Goal: Book appointment/travel/reservation

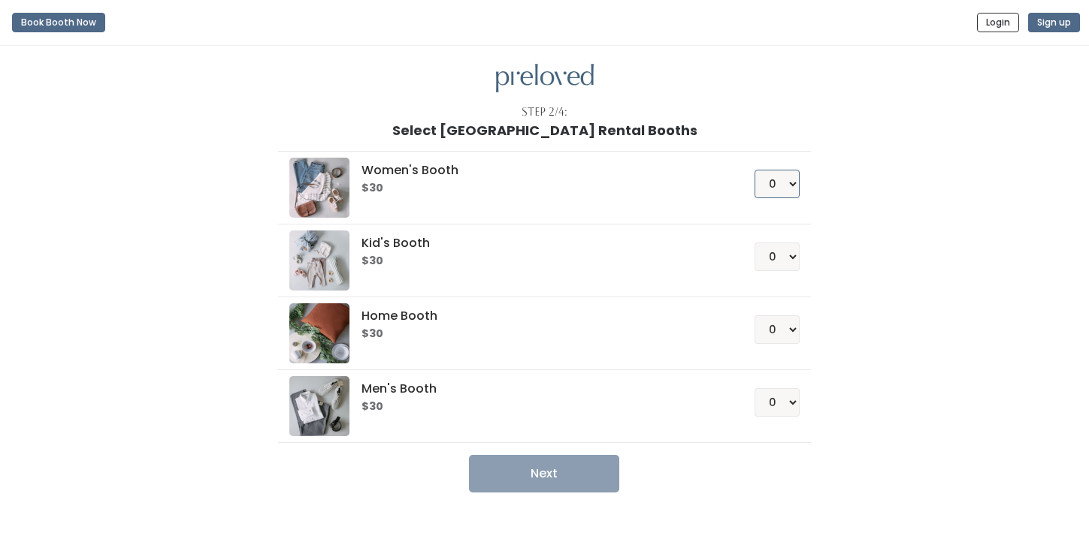
click at [789, 178] on select "0 1 2 3 4" at bounding box center [776, 184] width 45 height 29
select select "1"
click at [754, 170] on select "0 1 2 3 4" at bounding box center [776, 184] width 45 height 29
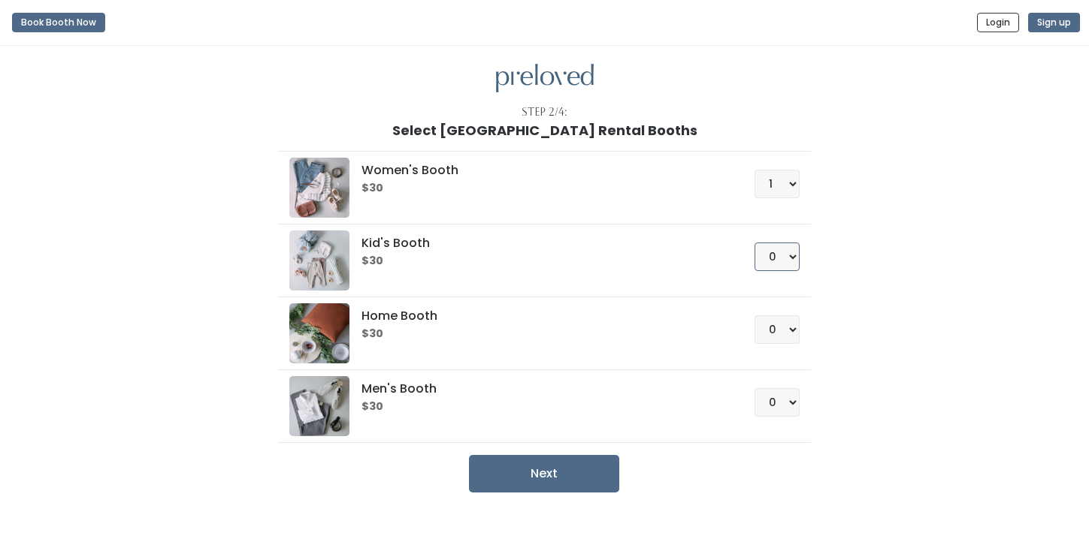
click at [783, 253] on select "0 1 2 3 4" at bounding box center [776, 257] width 45 height 29
select select "1"
click at [754, 243] on select "0 1 2 3 4" at bounding box center [776, 257] width 45 height 29
click at [521, 470] on button "Next" at bounding box center [544, 474] width 150 height 38
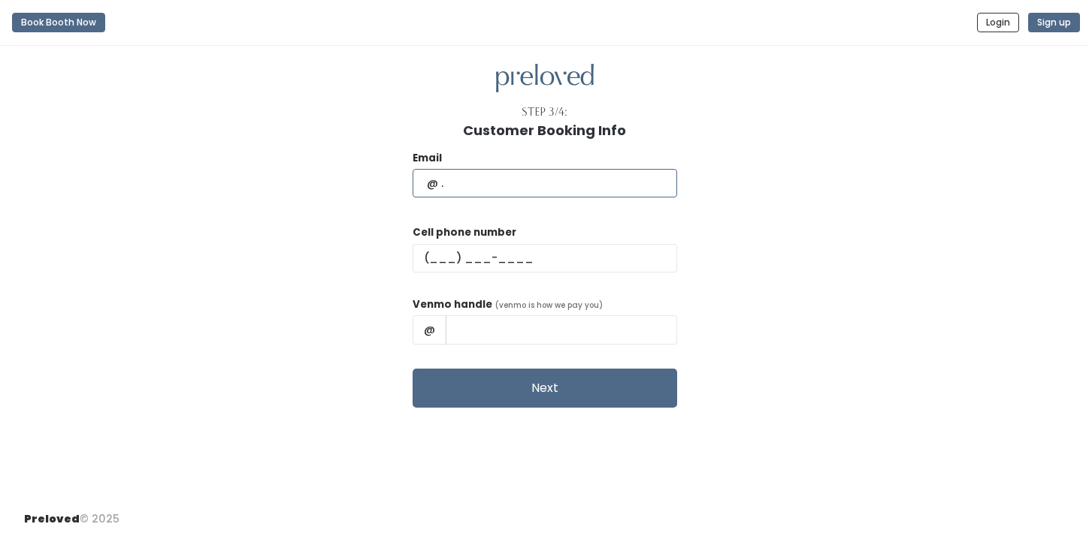
click at [515, 183] on input "text" at bounding box center [544, 183] width 264 height 29
type input "ginbluev@gmail.com"
click at [485, 255] on input "text" at bounding box center [544, 258] width 264 height 29
type input "(505) 917-1985"
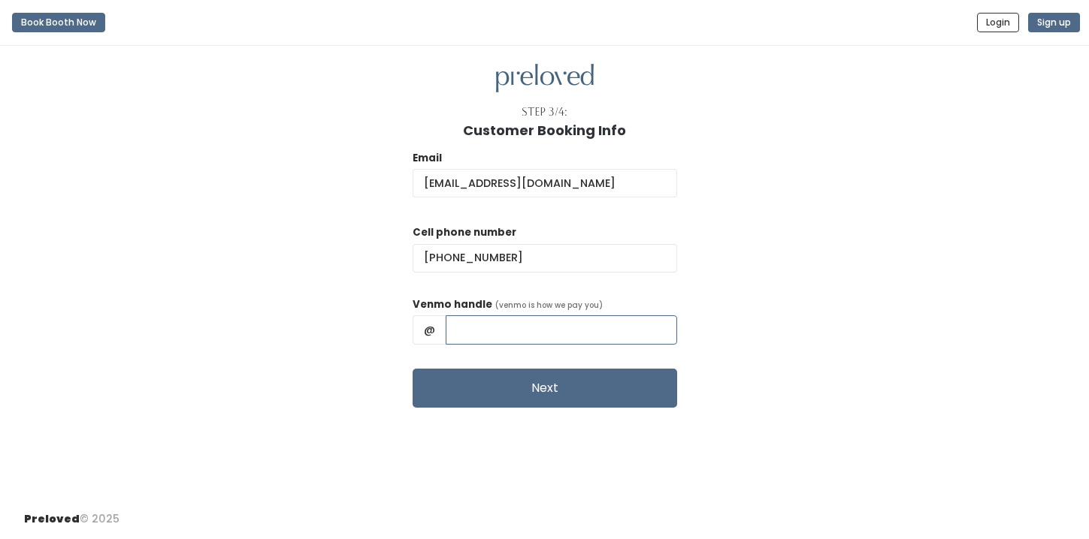
click at [540, 319] on input "text" at bounding box center [561, 330] width 231 height 29
type input "sarairenelouise"
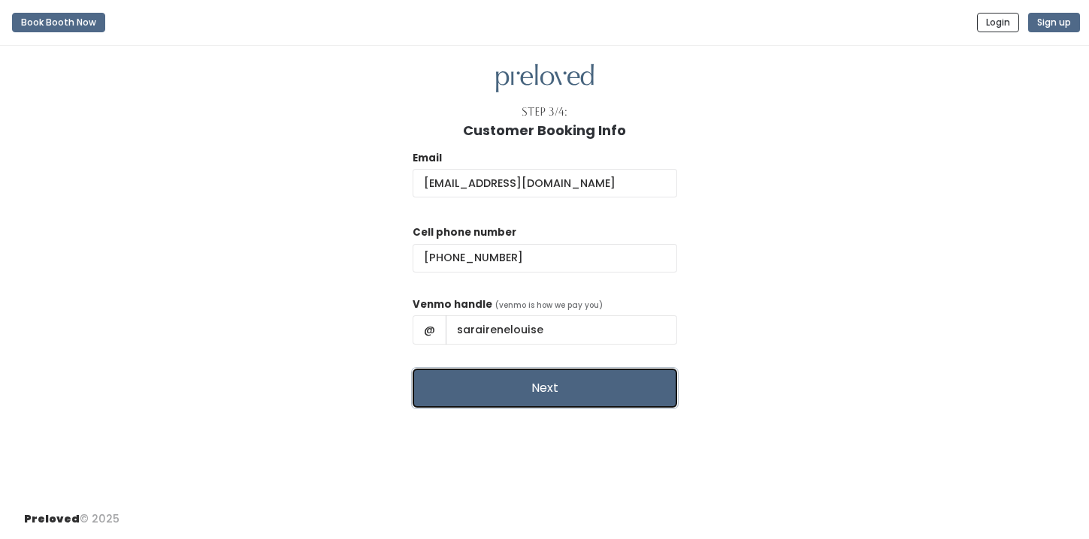
click at [477, 388] on button "Next" at bounding box center [544, 388] width 264 height 39
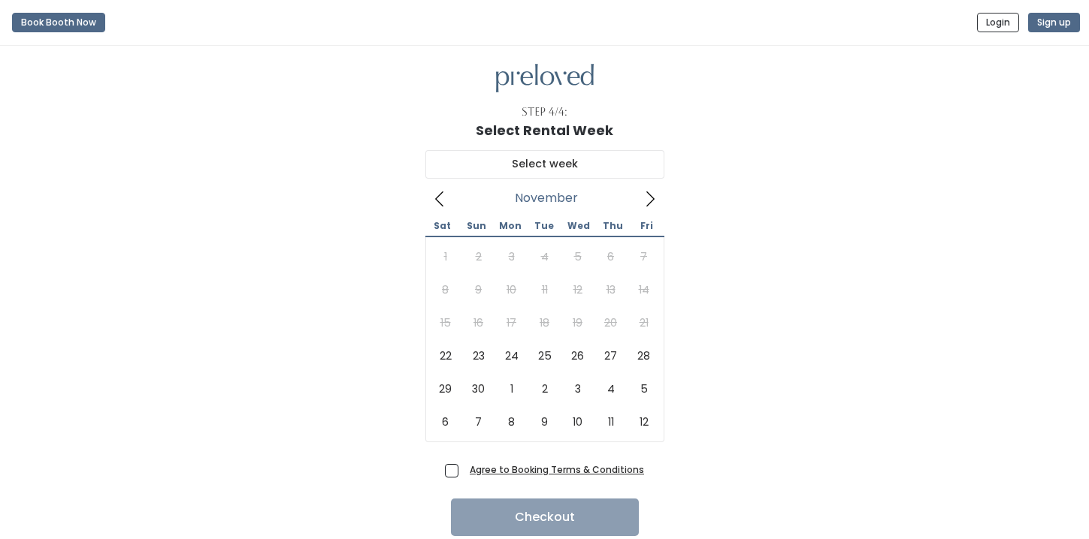
click at [650, 204] on icon at bounding box center [650, 199] width 17 height 17
click at [440, 202] on icon at bounding box center [439, 199] width 17 height 17
click at [441, 199] on icon at bounding box center [439, 199] width 17 height 17
click at [648, 201] on icon at bounding box center [650, 199] width 17 height 17
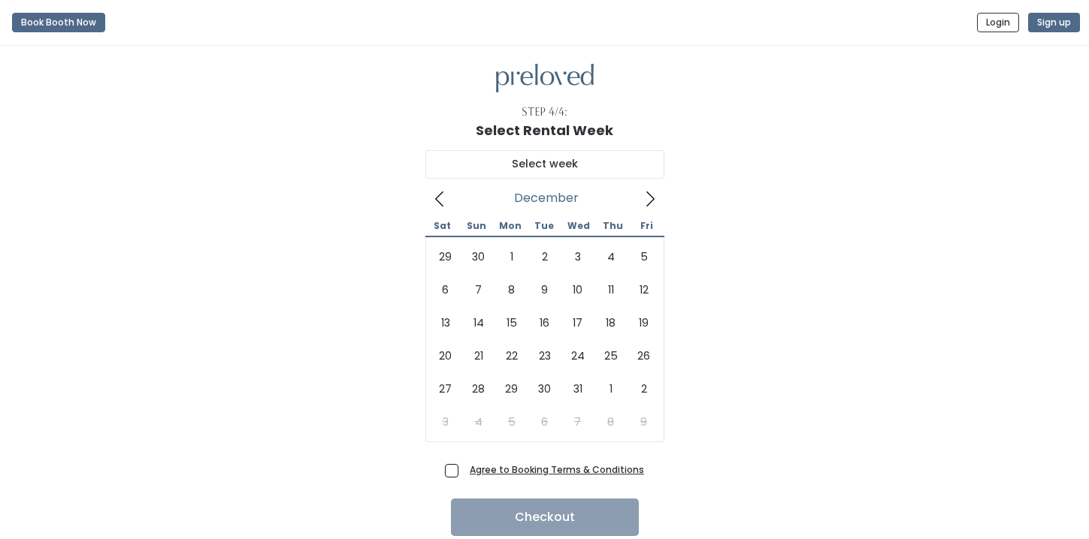
click at [651, 197] on icon at bounding box center [650, 199] width 8 height 15
click at [440, 198] on icon at bounding box center [439, 199] width 17 height 17
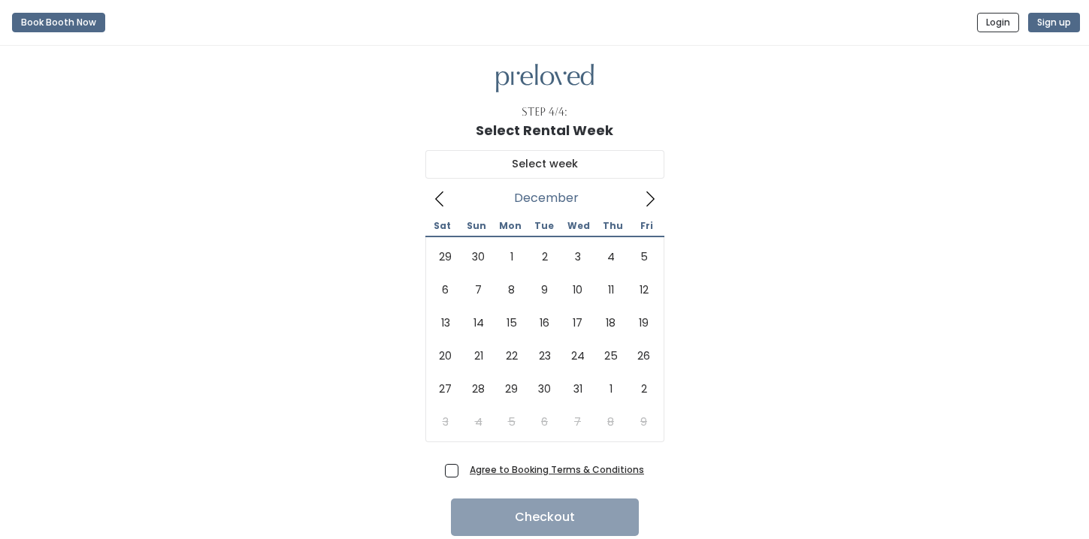
click at [652, 201] on icon at bounding box center [650, 199] width 17 height 17
